Goal: Transaction & Acquisition: Obtain resource

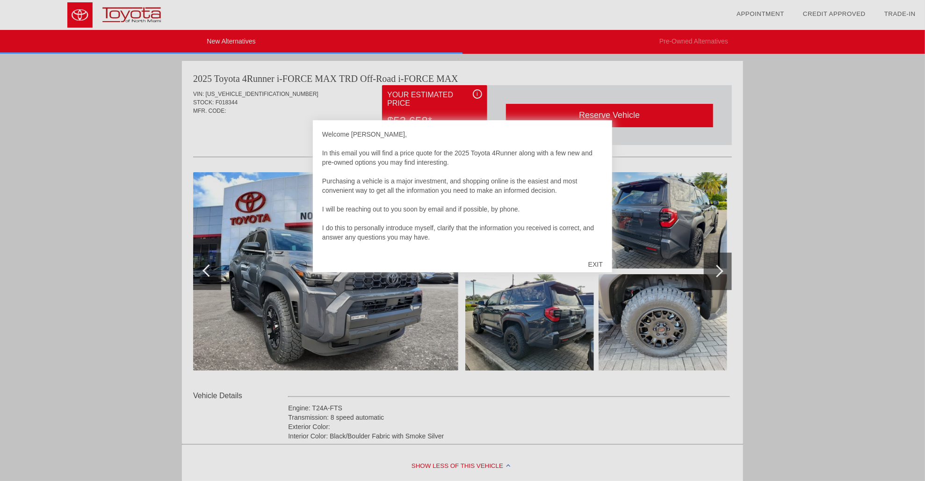
click at [271, 238] on div at bounding box center [462, 240] width 925 height 481
click at [204, 271] on div at bounding box center [462, 240] width 925 height 481
click at [546, 261] on div "EXIT" at bounding box center [595, 264] width 33 height 28
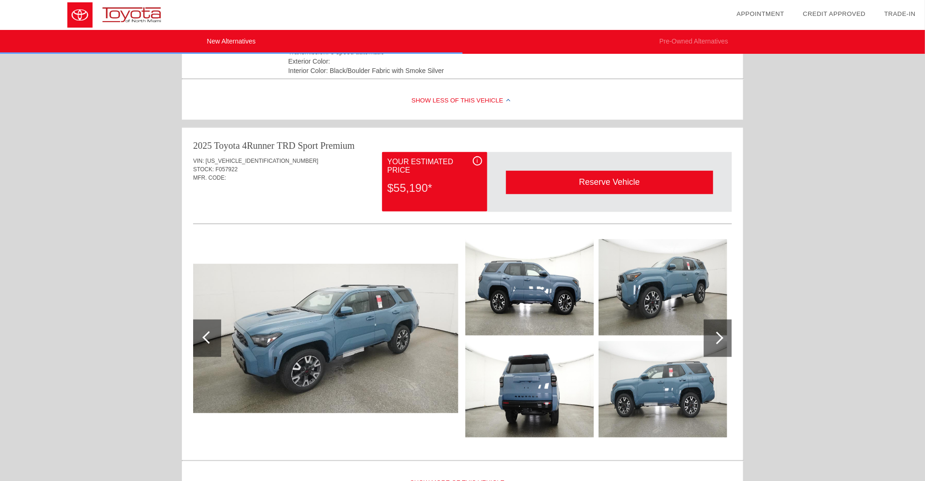
scroll to position [166, 0]
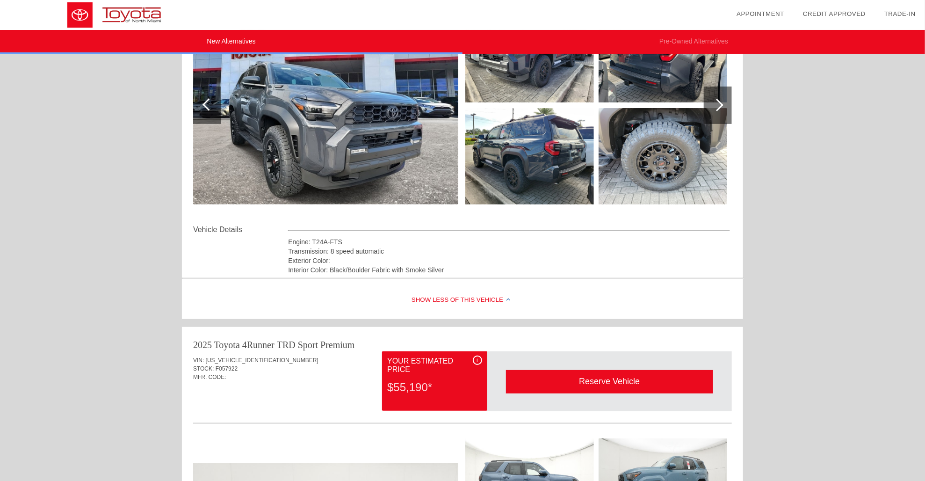
click at [355, 178] on img at bounding box center [325, 105] width 265 height 198
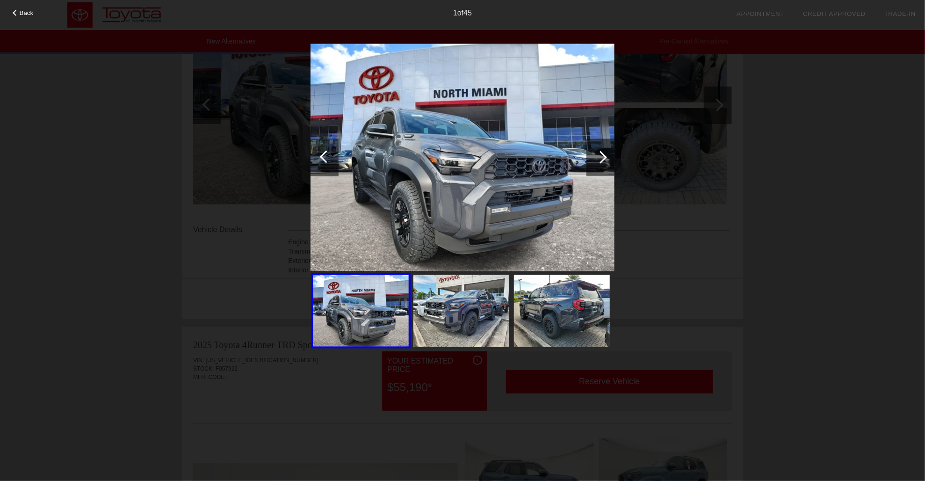
click at [546, 155] on div at bounding box center [601, 157] width 13 height 13
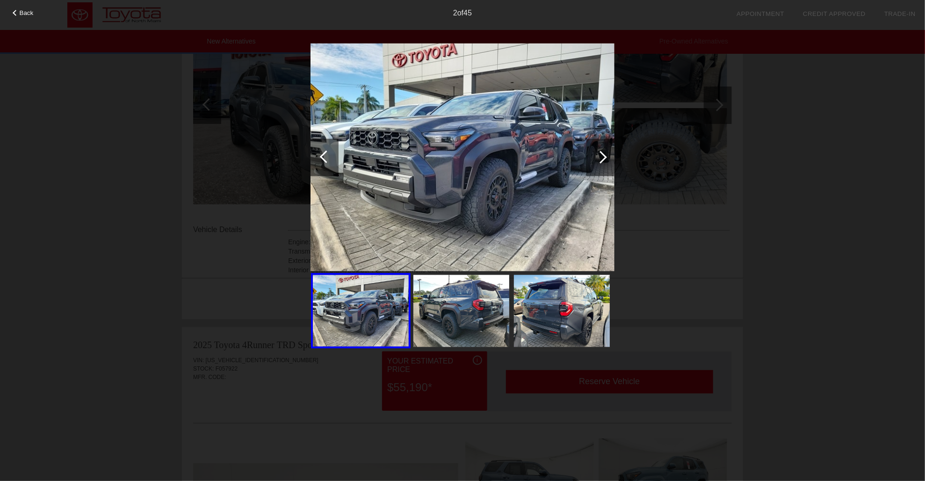
click at [546, 155] on div at bounding box center [601, 157] width 13 height 13
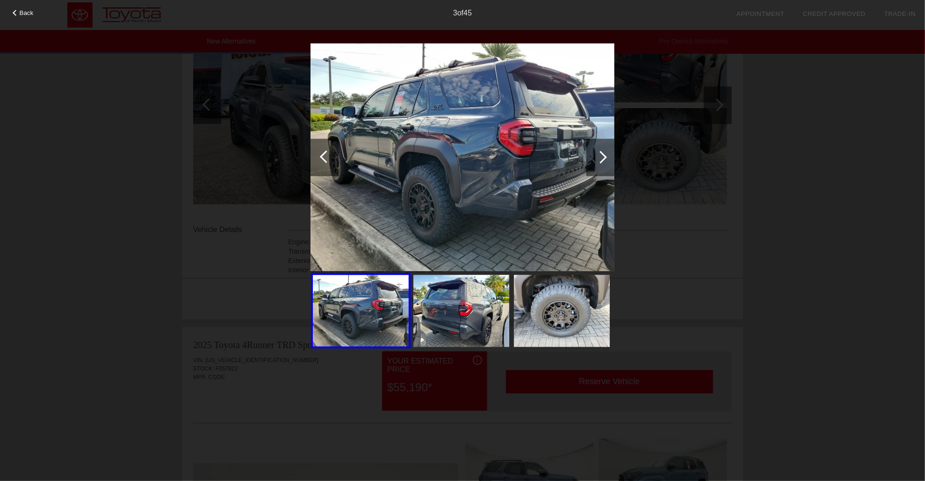
click at [546, 155] on div at bounding box center [601, 157] width 13 height 13
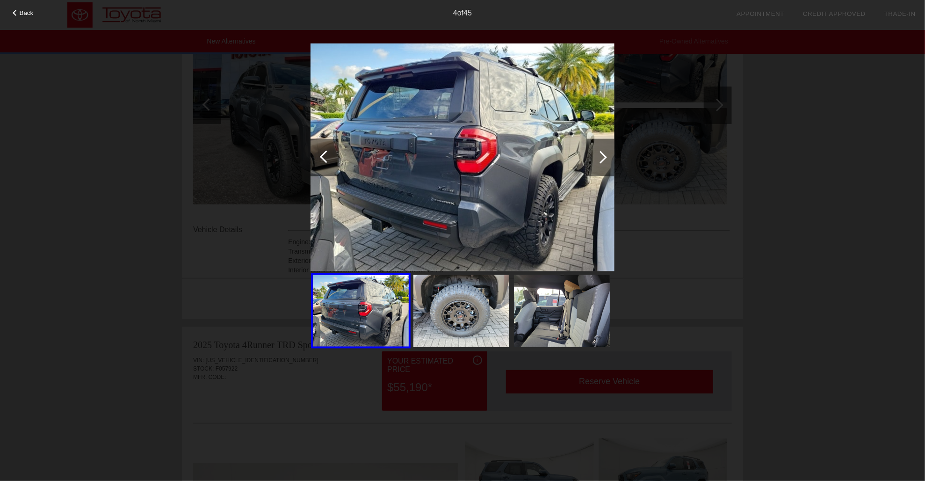
click at [546, 155] on div at bounding box center [601, 157] width 13 height 13
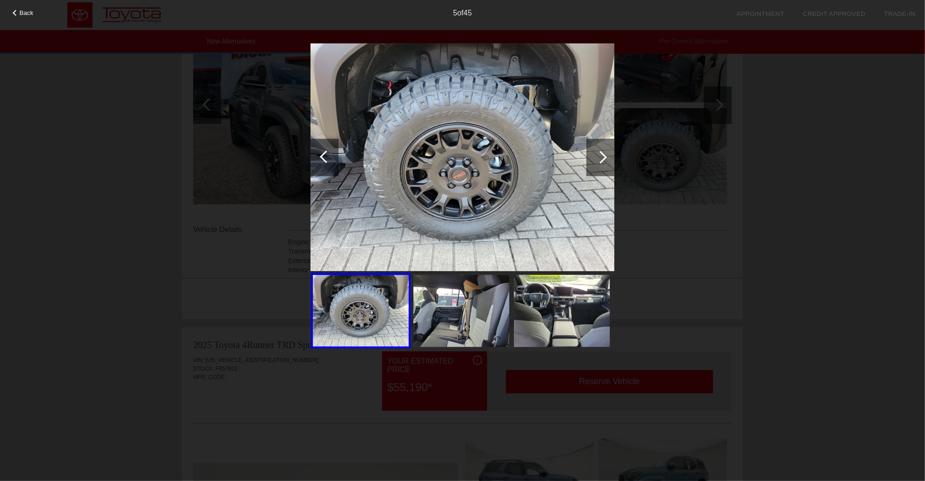
click at [546, 155] on div at bounding box center [601, 157] width 13 height 13
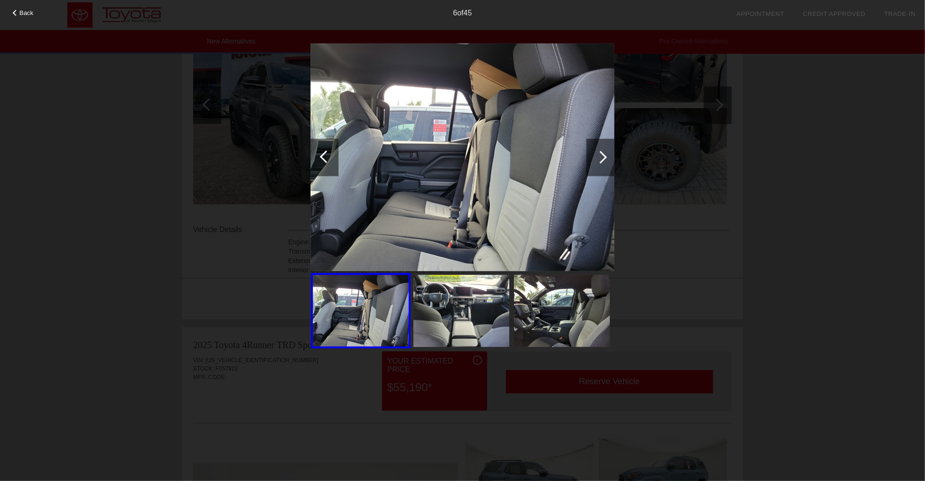
click at [546, 155] on div at bounding box center [601, 157] width 13 height 13
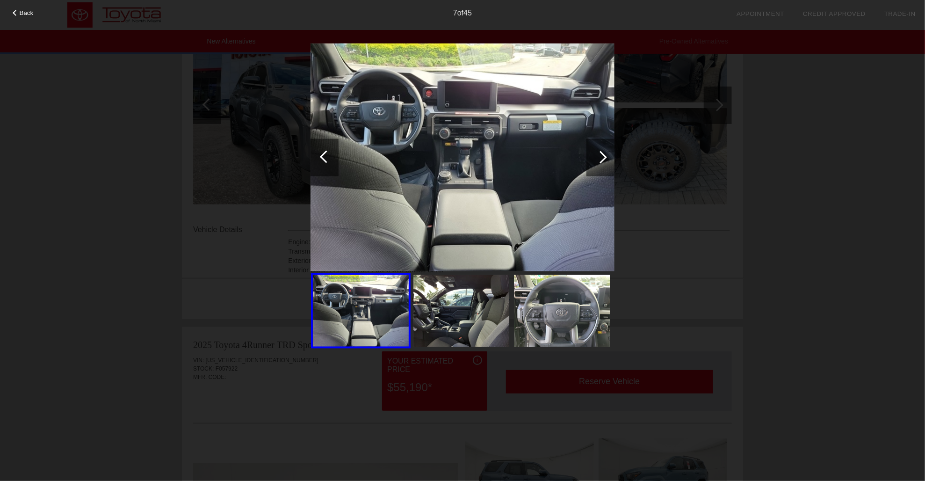
click at [546, 155] on div at bounding box center [601, 157] width 13 height 13
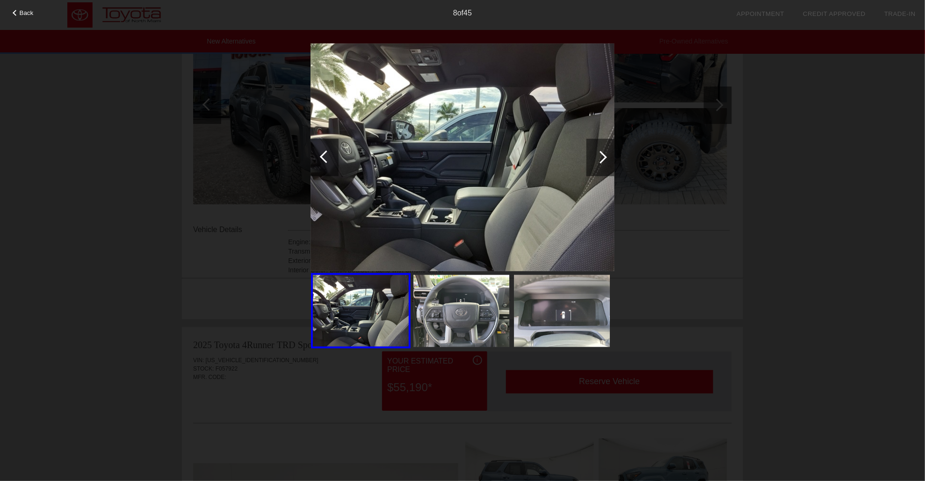
click at [546, 155] on div at bounding box center [601, 157] width 13 height 13
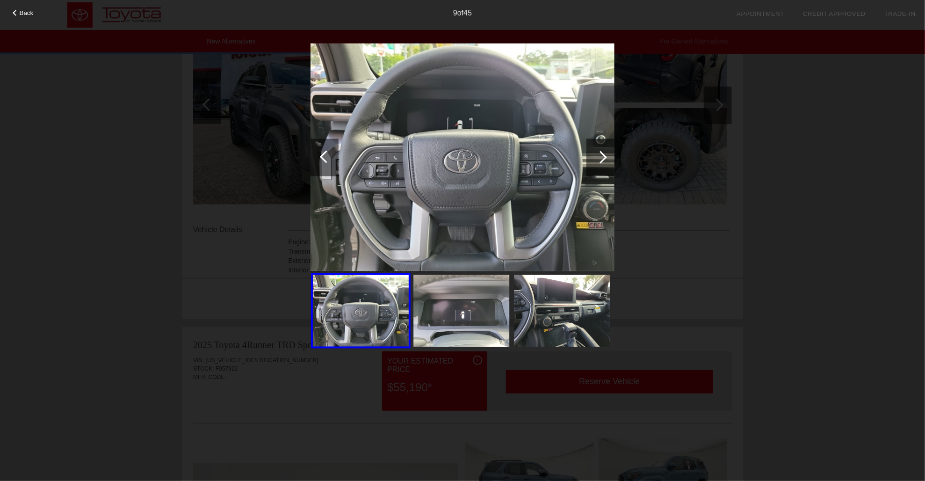
click at [546, 155] on div at bounding box center [601, 157] width 13 height 13
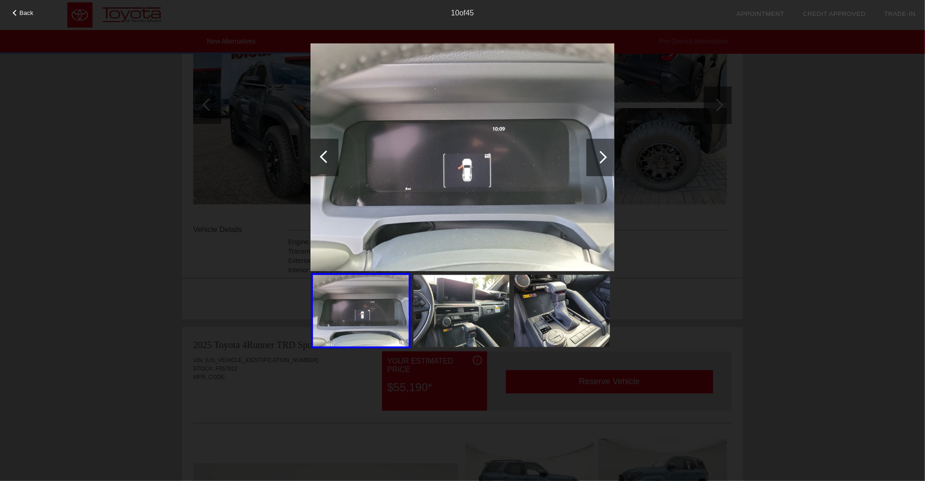
click at [546, 155] on div at bounding box center [601, 157] width 13 height 13
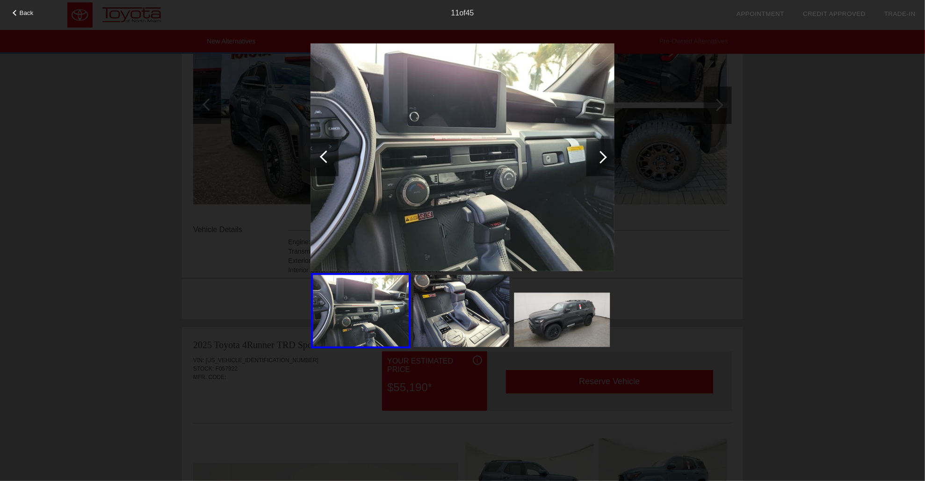
click at [546, 155] on div at bounding box center [601, 157] width 13 height 13
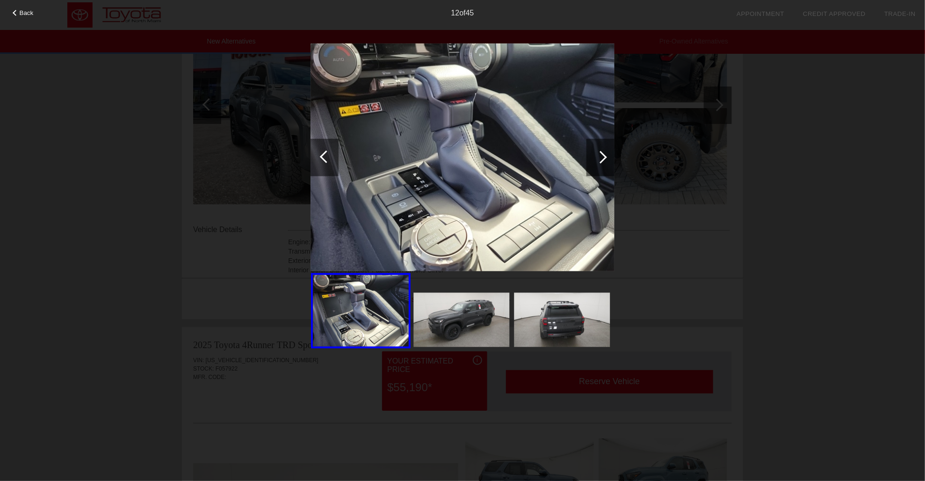
click at [546, 156] on div at bounding box center [601, 157] width 13 height 13
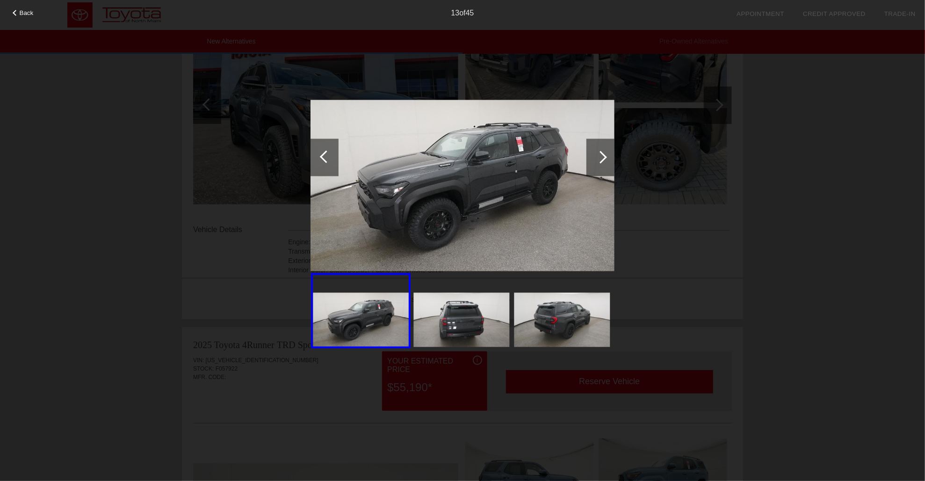
click at [546, 156] on div at bounding box center [601, 157] width 13 height 13
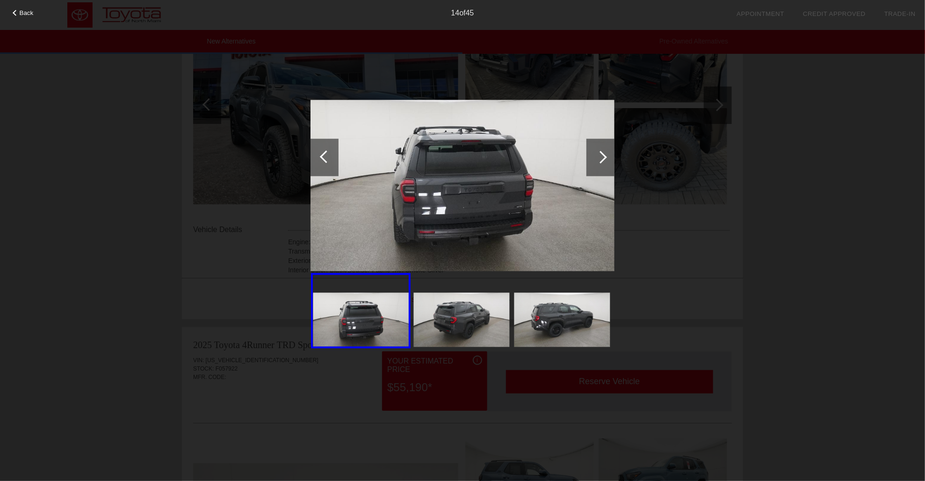
click at [546, 156] on div at bounding box center [601, 157] width 13 height 13
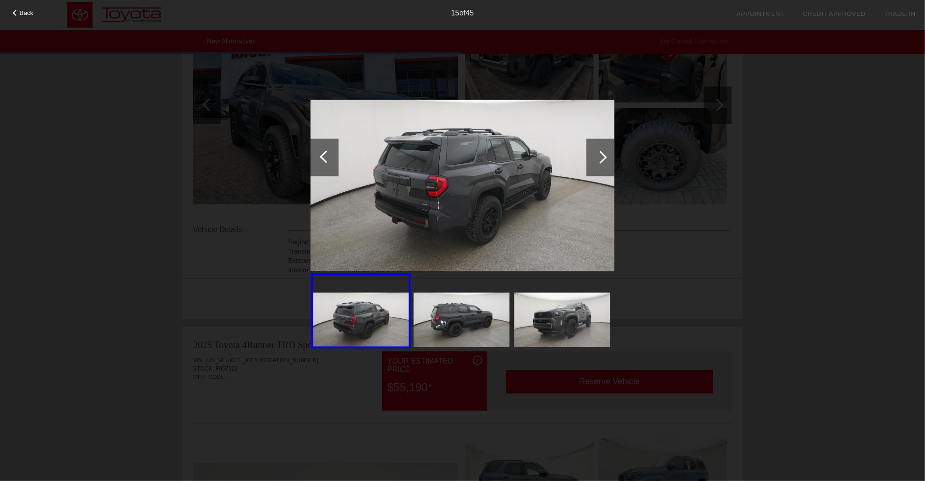
click at [546, 156] on div at bounding box center [601, 157] width 13 height 13
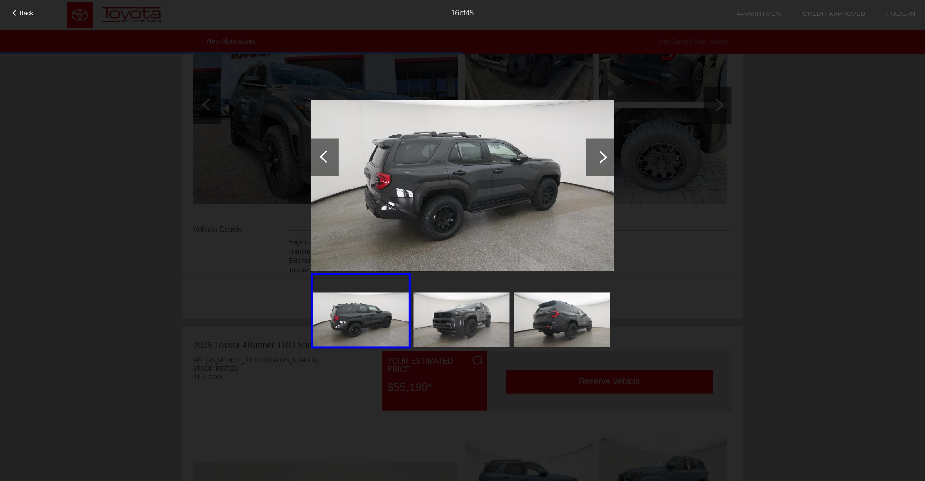
click at [546, 156] on div at bounding box center [601, 157] width 13 height 13
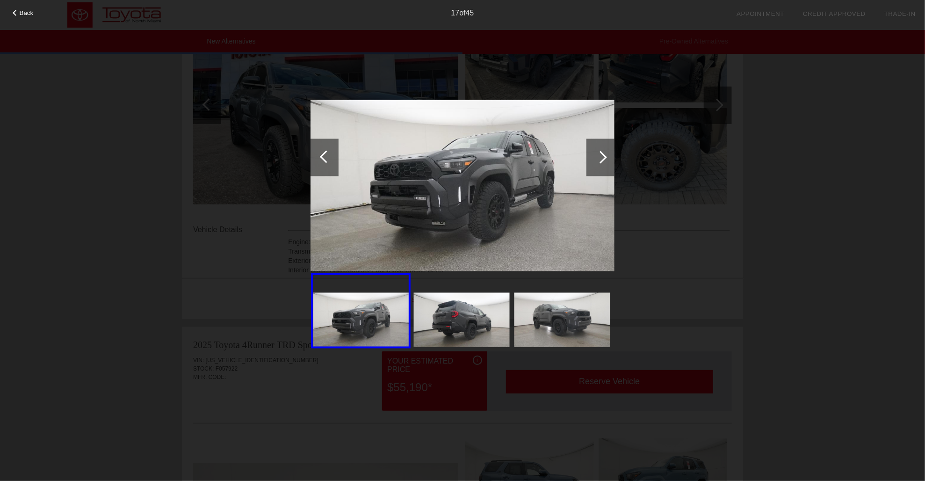
click at [546, 156] on div at bounding box center [601, 157] width 13 height 13
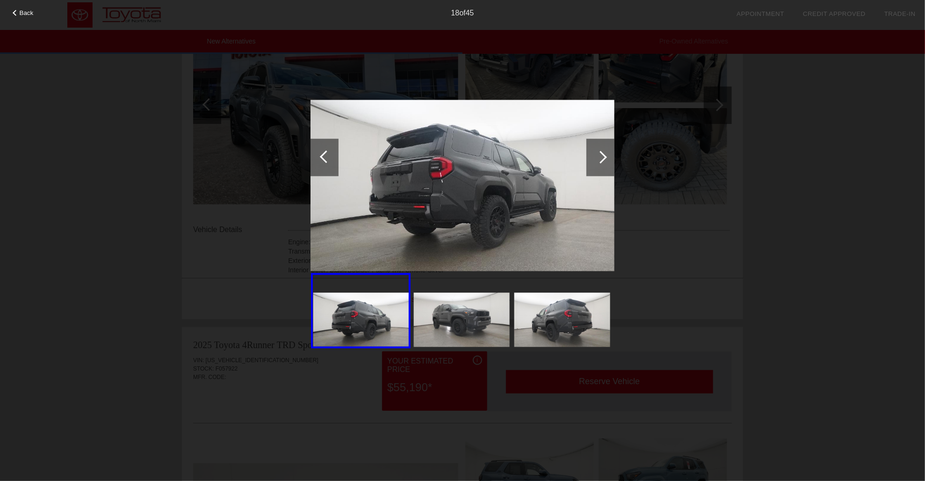
click at [546, 156] on div at bounding box center [601, 157] width 13 height 13
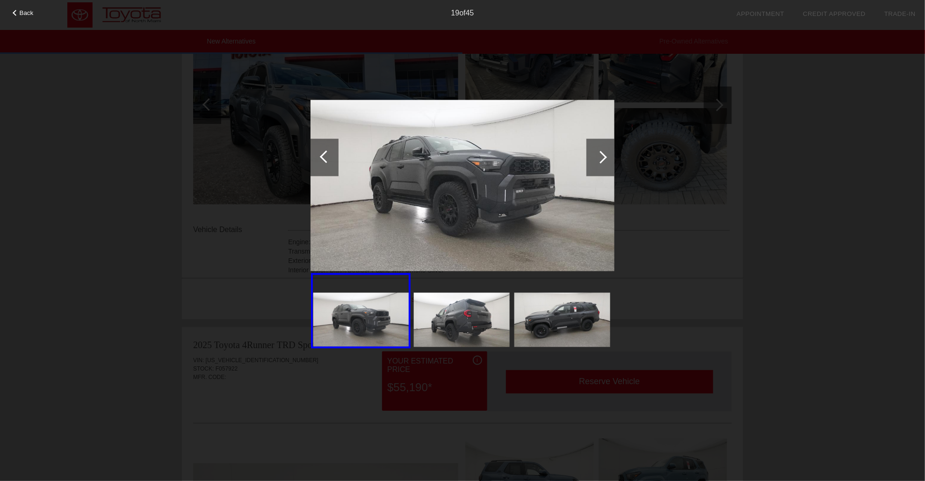
click at [546, 156] on div at bounding box center [601, 157] width 13 height 13
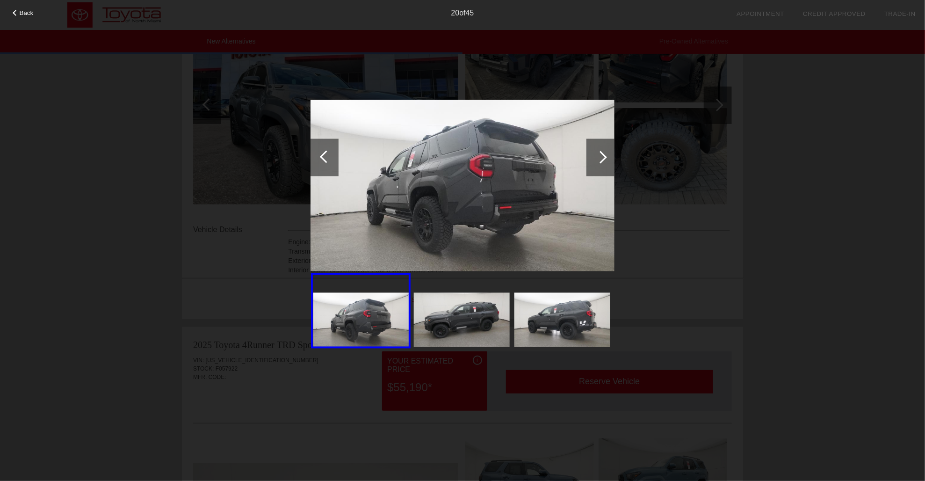
click at [546, 156] on div at bounding box center [601, 157] width 13 height 13
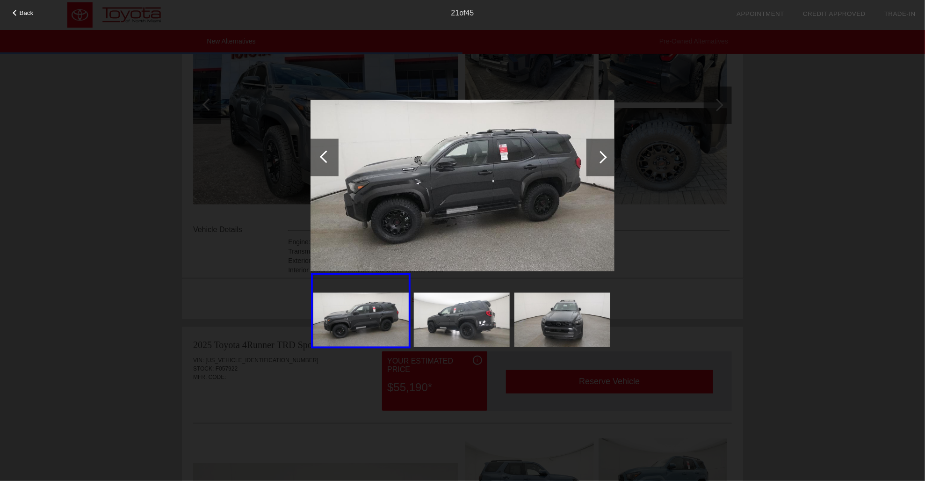
click at [546, 156] on div at bounding box center [601, 157] width 13 height 13
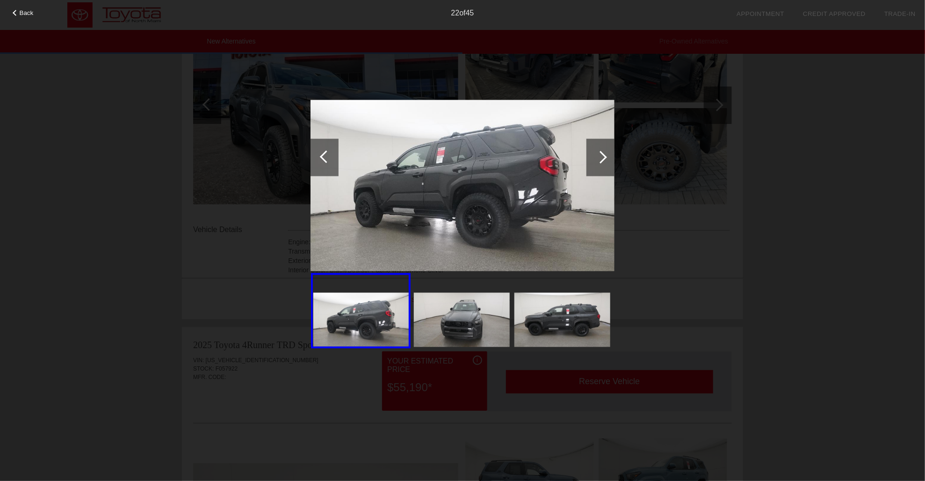
click at [546, 156] on div at bounding box center [601, 157] width 13 height 13
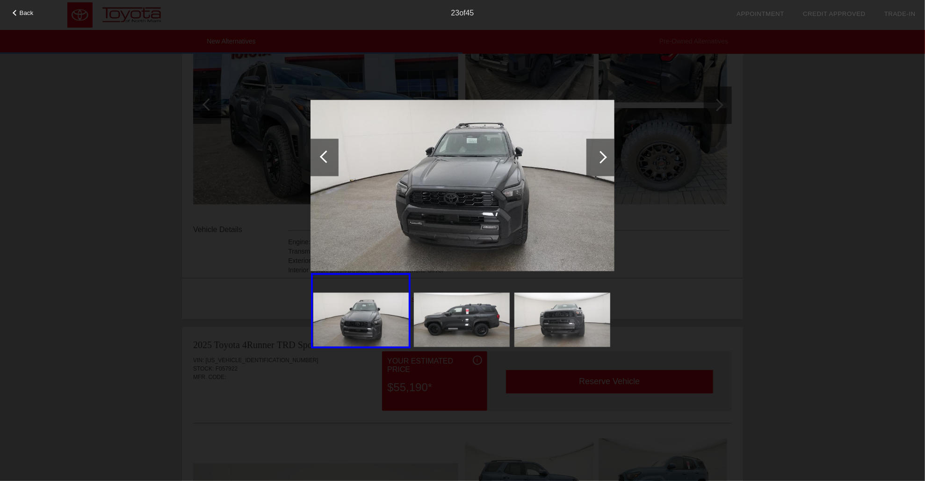
click at [546, 156] on div at bounding box center [601, 157] width 13 height 13
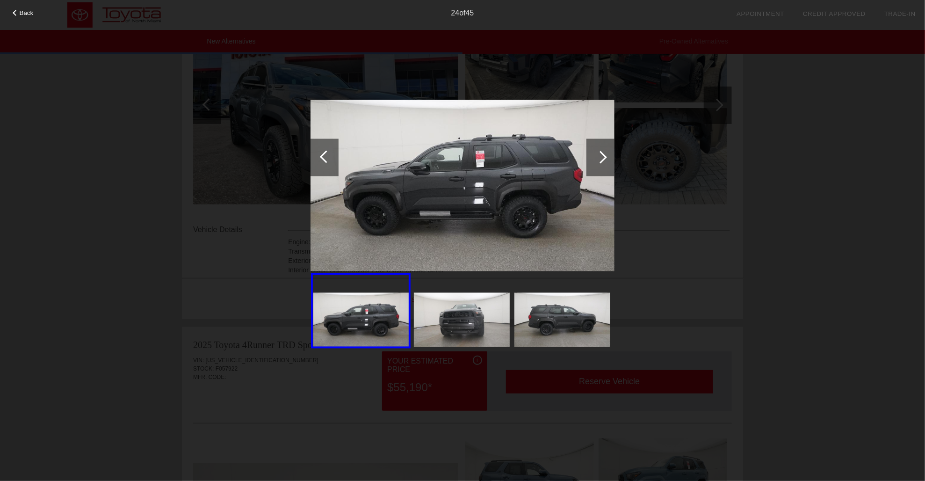
click at [546, 156] on div at bounding box center [601, 157] width 13 height 13
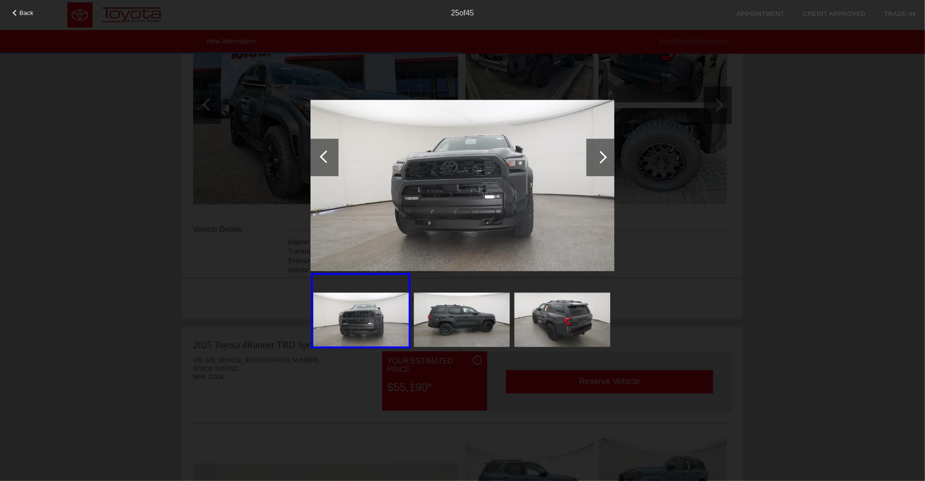
click at [546, 156] on div at bounding box center [601, 157] width 13 height 13
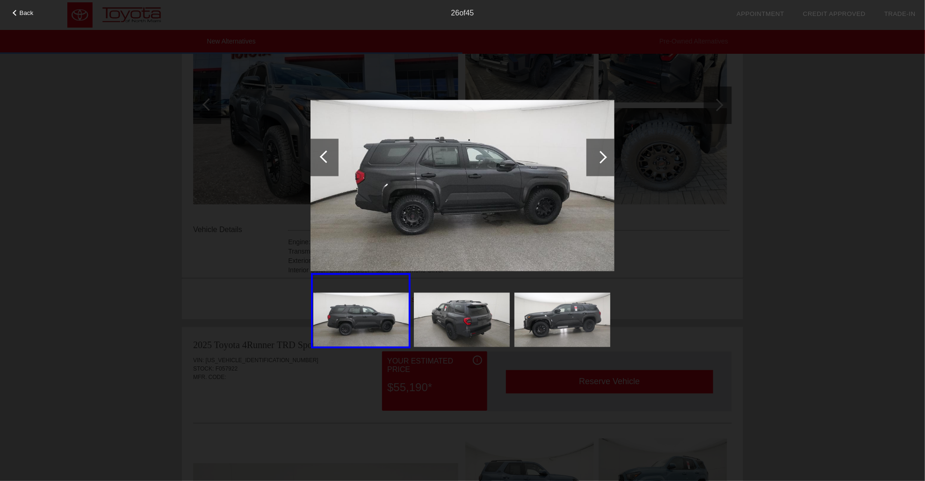
click at [546, 156] on div at bounding box center [601, 157] width 13 height 13
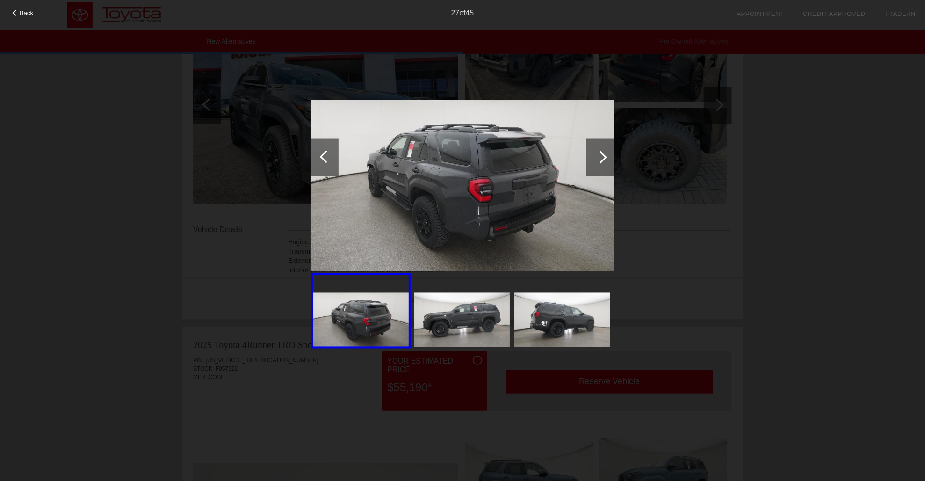
click at [546, 156] on div at bounding box center [601, 157] width 13 height 13
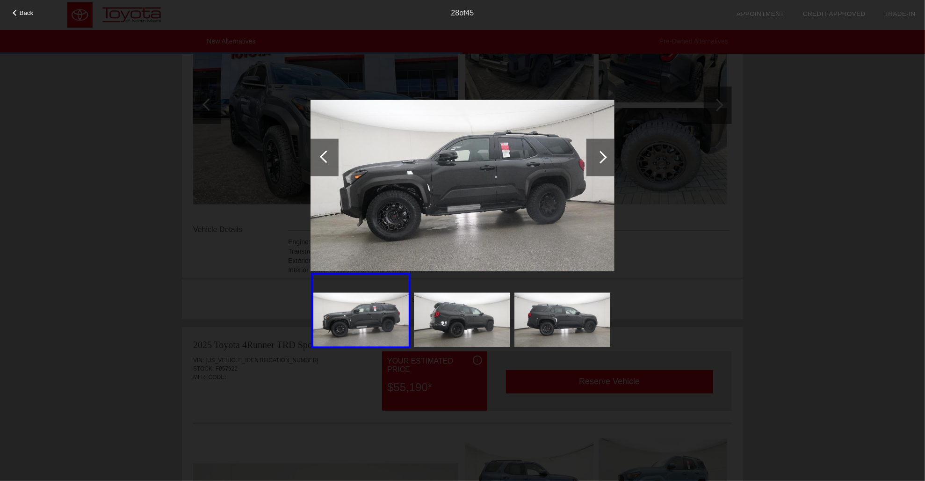
click at [546, 156] on div at bounding box center [601, 157] width 13 height 13
